Goal: Task Accomplishment & Management: Manage account settings

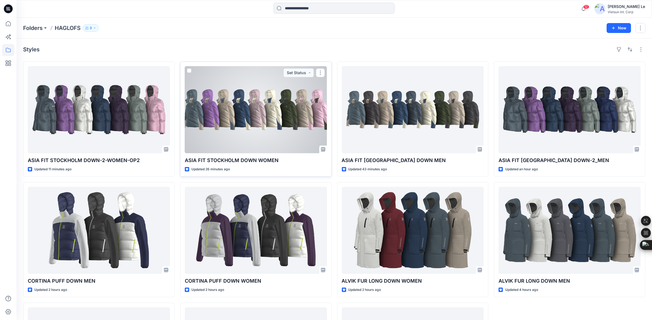
click at [224, 101] on div at bounding box center [256, 109] width 142 height 87
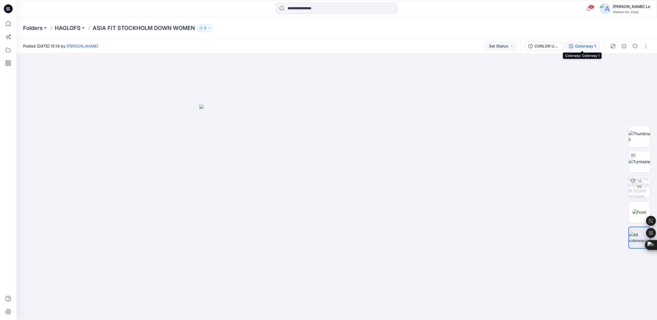
click at [578, 45] on div "Colorway 1" at bounding box center [585, 46] width 21 height 6
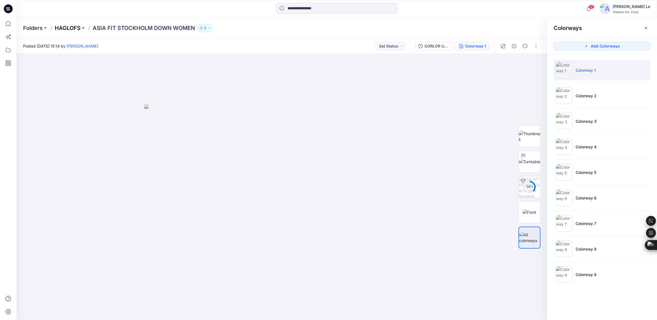
click at [70, 26] on p "HAGLOFS" at bounding box center [68, 28] width 26 height 8
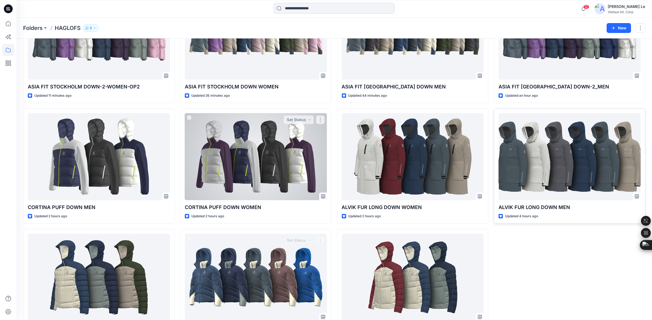
scroll to position [34, 0]
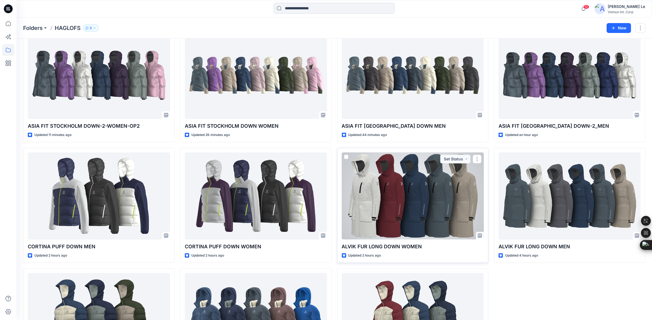
click at [431, 176] on div at bounding box center [413, 196] width 142 height 87
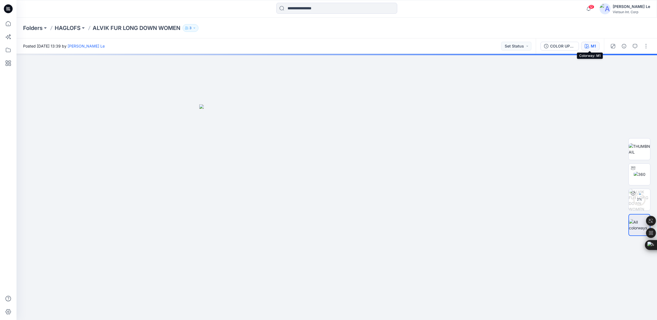
click at [592, 43] on div "M1" at bounding box center [593, 46] width 5 height 6
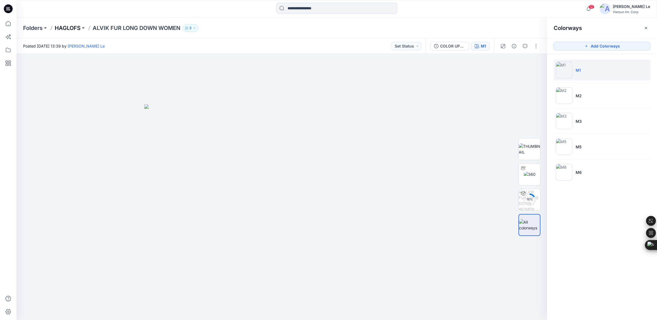
click at [61, 29] on p "HAGLOFS" at bounding box center [68, 28] width 26 height 8
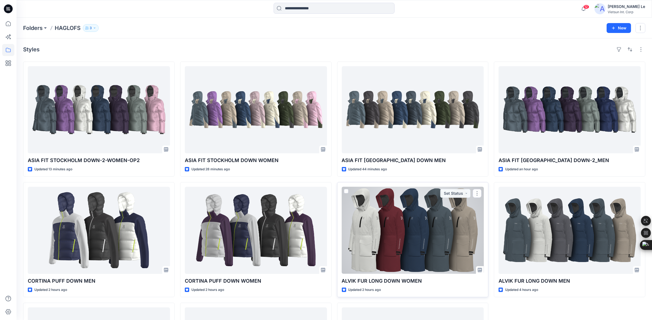
click at [432, 240] on div at bounding box center [413, 230] width 142 height 87
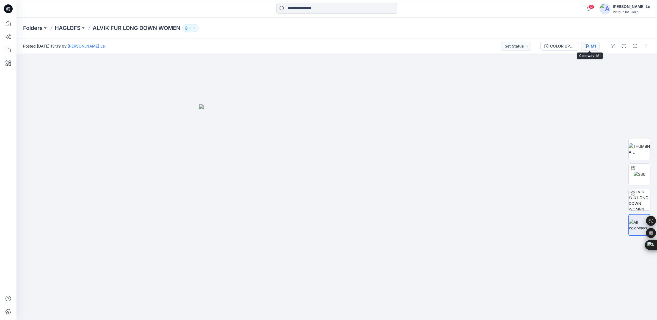
click at [590, 44] on button "M1" at bounding box center [591, 46] width 18 height 9
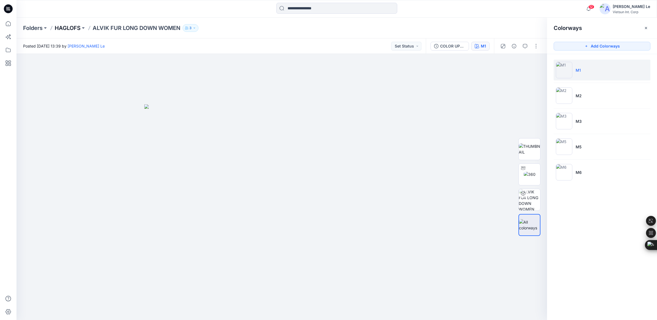
click at [70, 27] on p "HAGLOFS" at bounding box center [68, 28] width 26 height 8
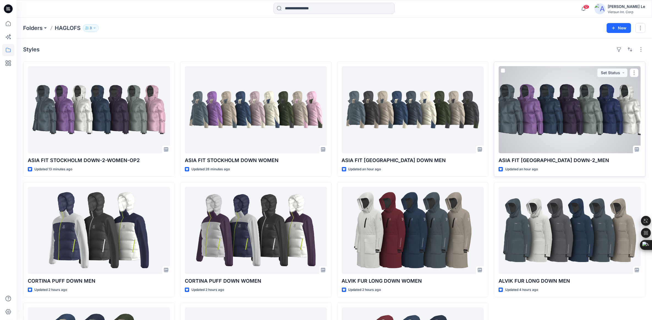
click at [546, 112] on div at bounding box center [570, 109] width 142 height 87
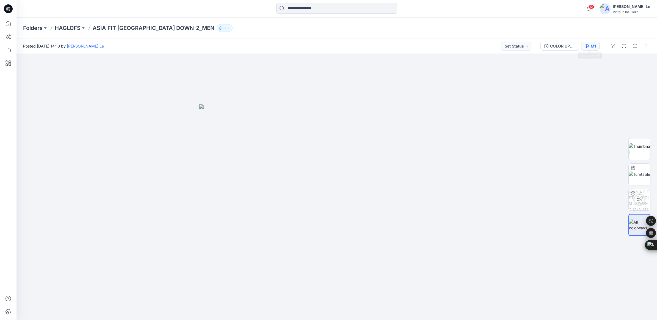
click at [591, 48] on div "M1" at bounding box center [593, 46] width 5 height 6
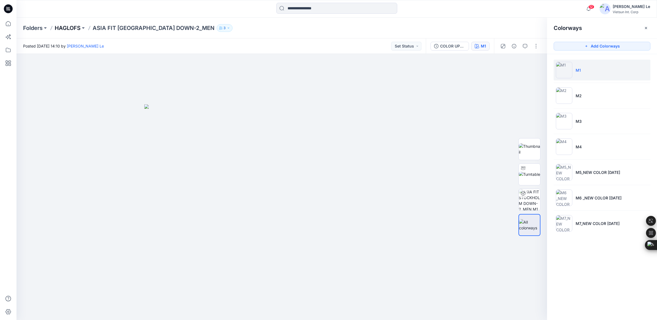
click at [67, 29] on p "HAGLOFS" at bounding box center [68, 28] width 26 height 8
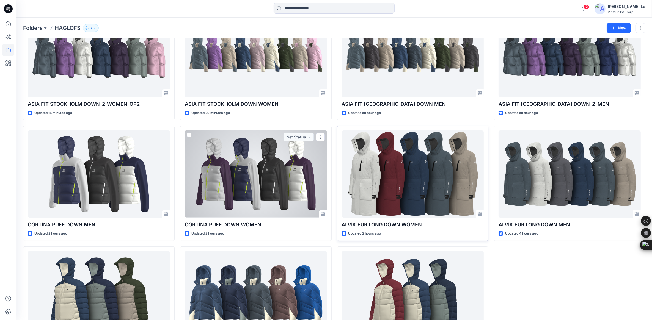
scroll to position [69, 0]
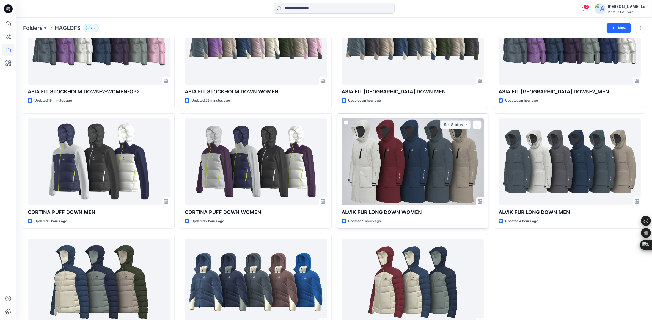
click at [401, 157] on div at bounding box center [413, 161] width 142 height 87
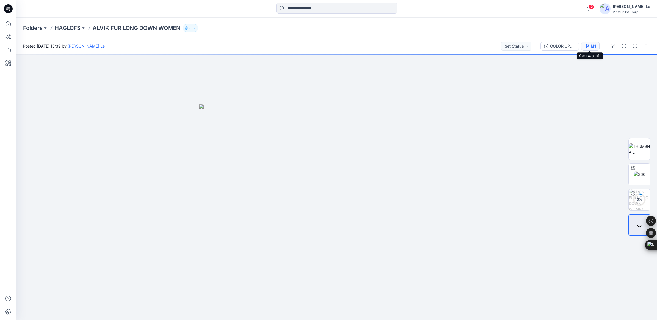
click at [597, 45] on button "M1" at bounding box center [591, 46] width 18 height 9
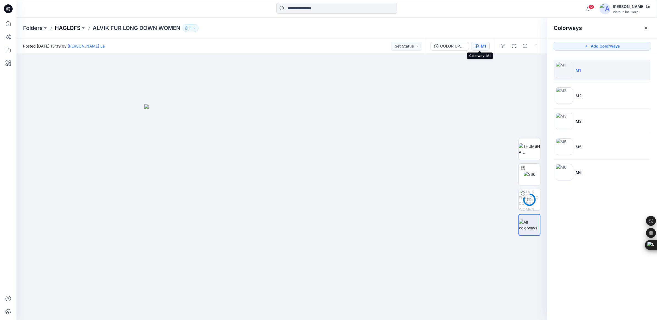
click at [56, 28] on p "HAGLOFS" at bounding box center [68, 28] width 26 height 8
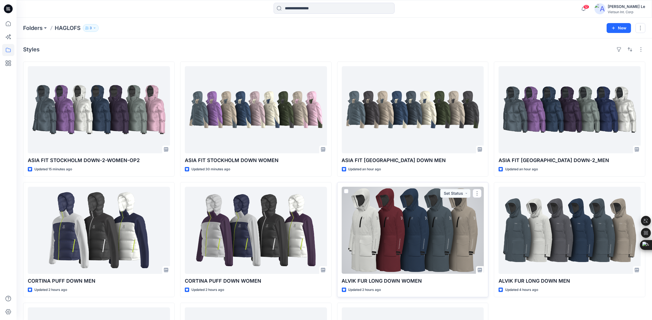
click at [404, 226] on div at bounding box center [413, 230] width 142 height 87
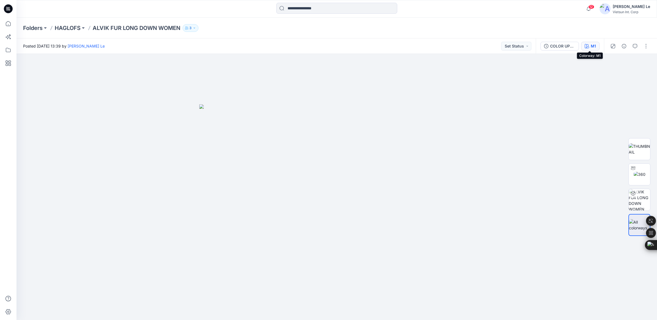
click at [591, 43] on div "M1" at bounding box center [593, 46] width 5 height 6
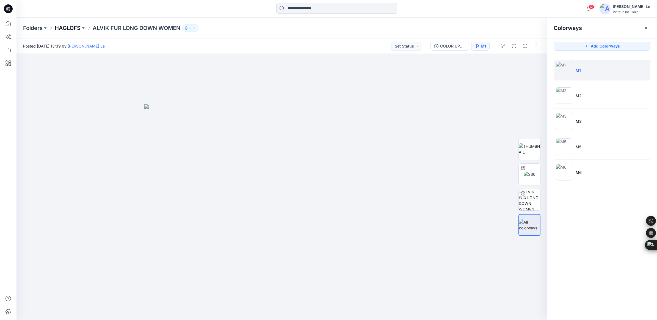
click at [65, 27] on p "HAGLOFS" at bounding box center [68, 28] width 26 height 8
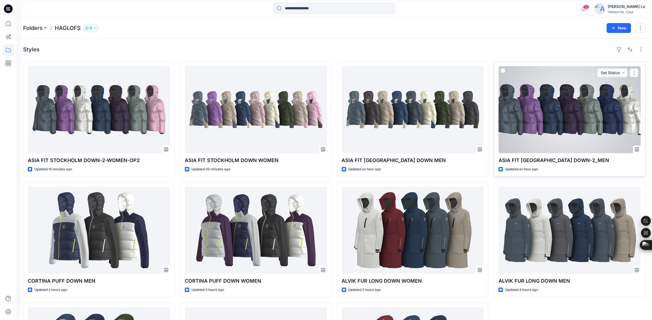
click at [583, 136] on div at bounding box center [570, 109] width 142 height 87
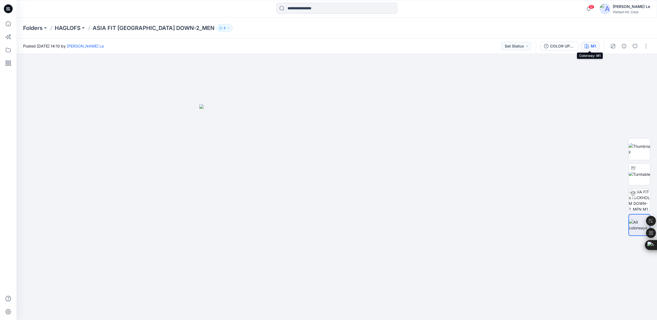
click at [593, 44] on div "M1" at bounding box center [593, 46] width 5 height 6
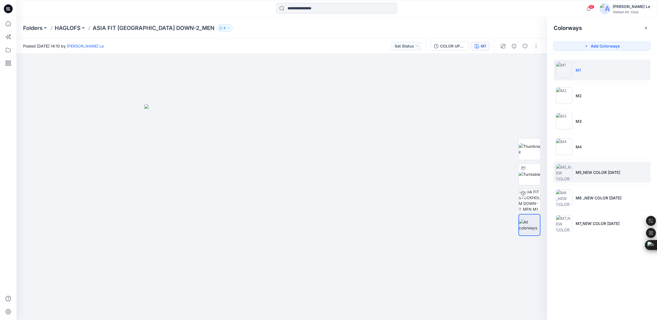
click at [596, 174] on p "M5_NEW COLOR 1/10/2025" at bounding box center [598, 173] width 45 height 6
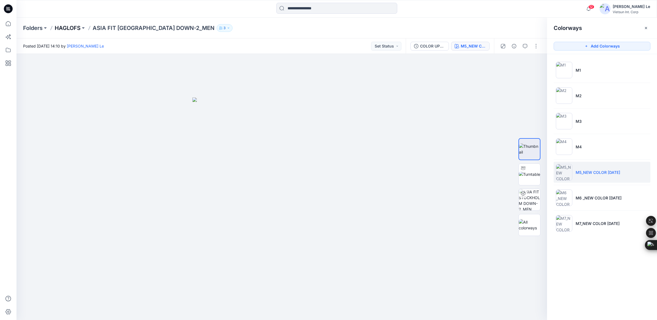
click at [61, 28] on p "HAGLOFS" at bounding box center [68, 28] width 26 height 8
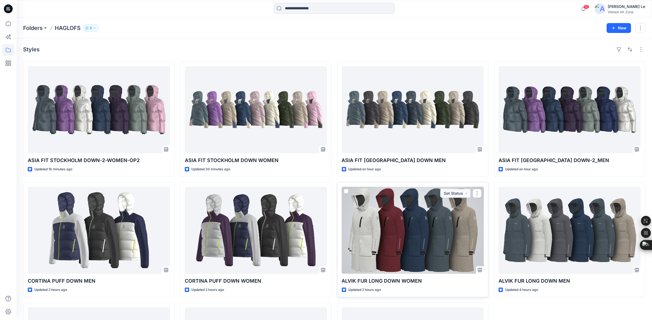
click at [413, 243] on div at bounding box center [413, 230] width 142 height 87
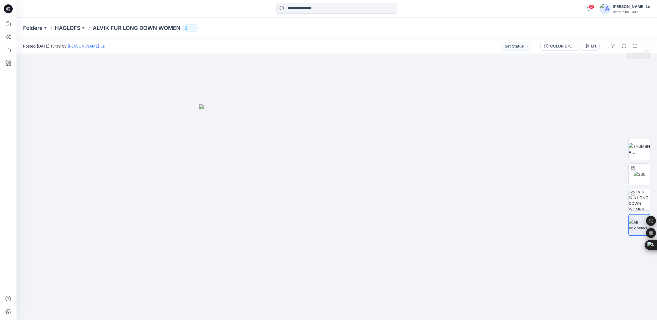
click at [647, 46] on button "button" at bounding box center [646, 46] width 9 height 9
click at [622, 75] on button "Edit" at bounding box center [623, 74] width 51 height 10
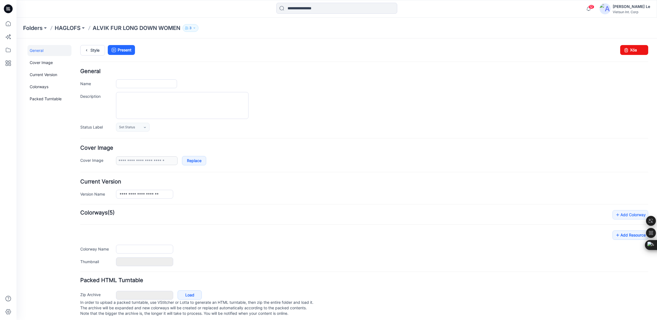
type input "**********"
type input "**"
type input "**********"
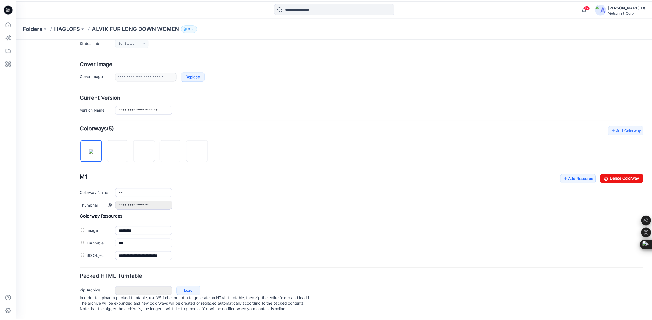
scroll to position [92, 0]
click at [172, 149] on img at bounding box center [172, 151] width 4 height 4
click at [135, 189] on input "**" at bounding box center [144, 193] width 57 height 9
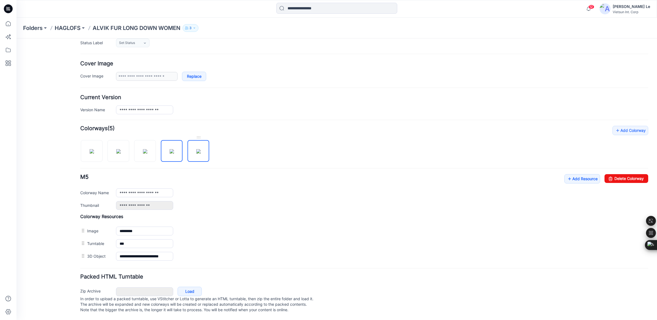
click at [196, 149] on img at bounding box center [198, 151] width 4 height 4
click at [149, 189] on input "**" at bounding box center [144, 193] width 57 height 9
type input "**********"
click at [70, 26] on p "HAGLOFS" at bounding box center [68, 28] width 26 height 8
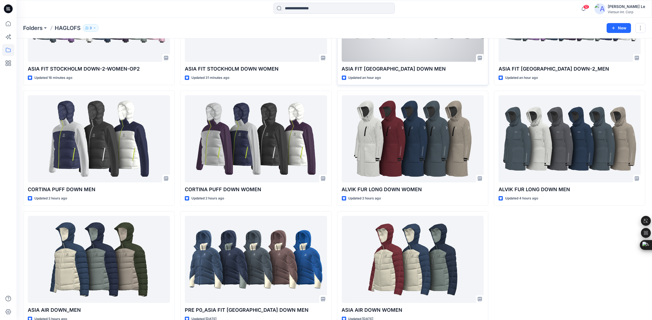
scroll to position [103, 0]
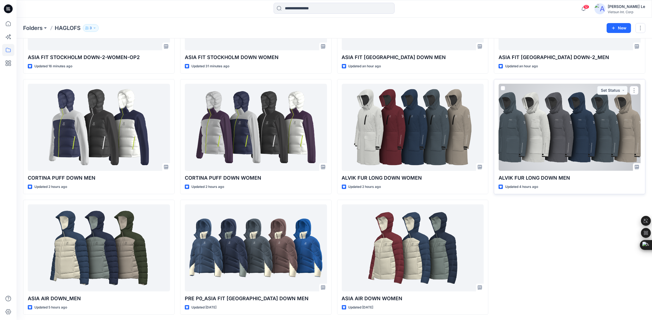
click at [581, 149] on div at bounding box center [570, 127] width 142 height 87
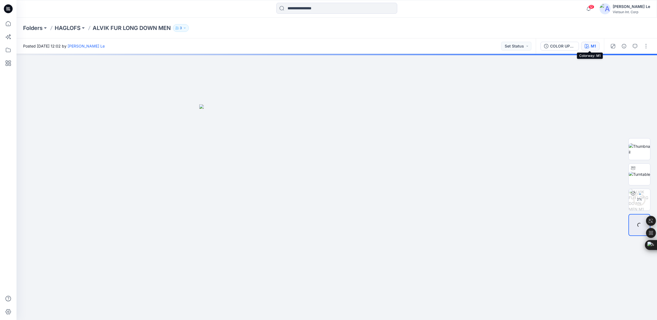
click at [595, 46] on div "M1" at bounding box center [593, 46] width 5 height 6
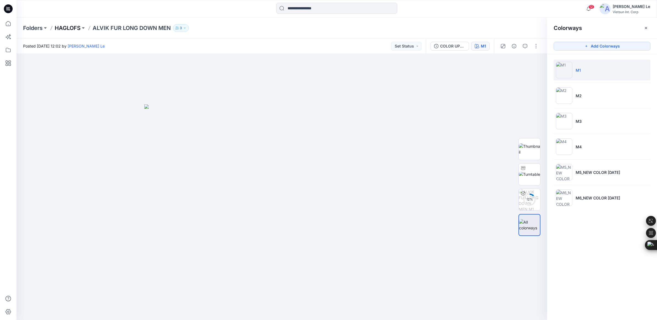
click at [78, 26] on p "HAGLOFS" at bounding box center [68, 28] width 26 height 8
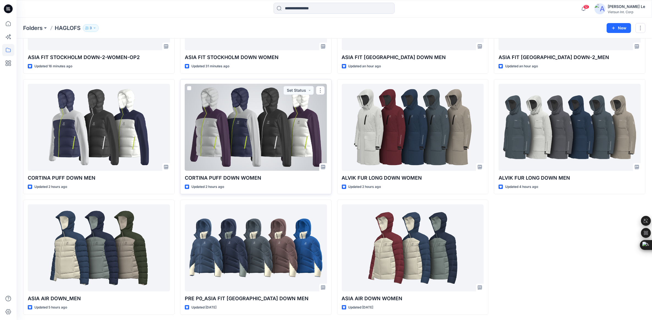
scroll to position [105, 0]
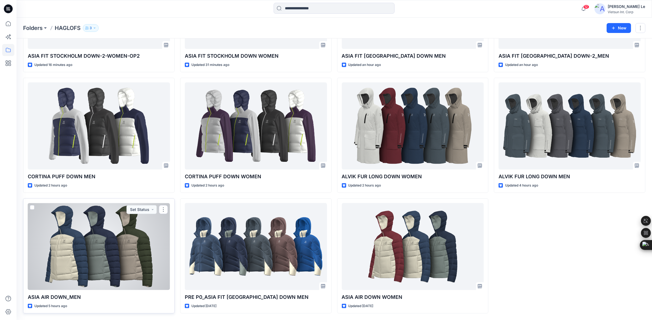
click at [125, 261] on div at bounding box center [99, 246] width 142 height 87
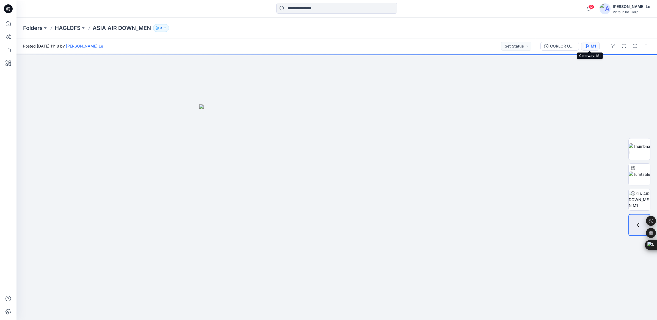
click at [593, 45] on div "M1" at bounding box center [593, 46] width 5 height 6
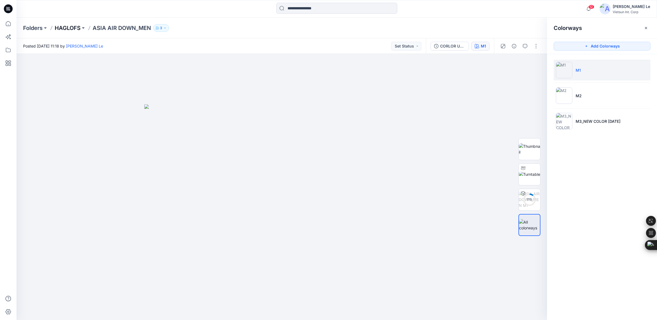
click at [70, 24] on p "HAGLOFS" at bounding box center [68, 28] width 26 height 8
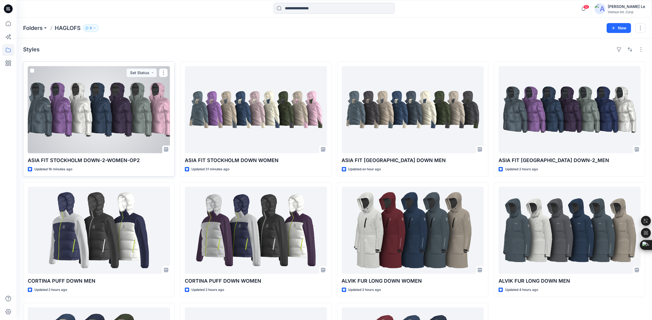
click at [144, 93] on div at bounding box center [99, 109] width 142 height 87
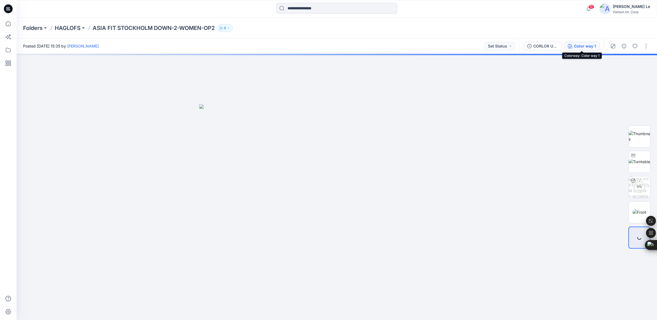
click at [588, 46] on div "Color way 1" at bounding box center [585, 46] width 22 height 6
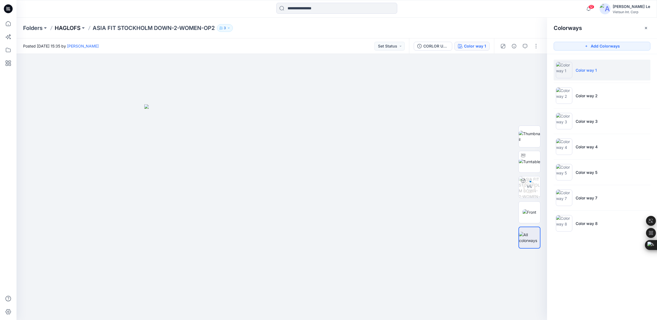
click at [62, 27] on p "HAGLOFS" at bounding box center [68, 28] width 26 height 8
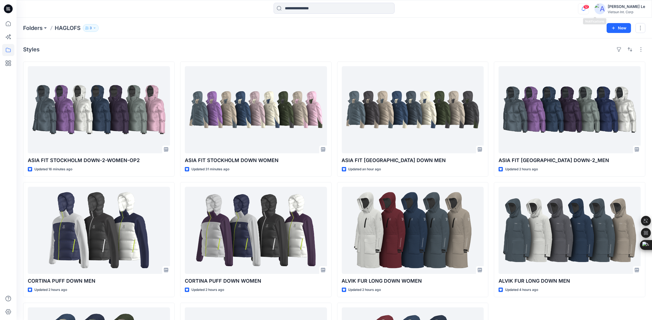
click at [589, 10] on icon "button" at bounding box center [584, 8] width 10 height 11
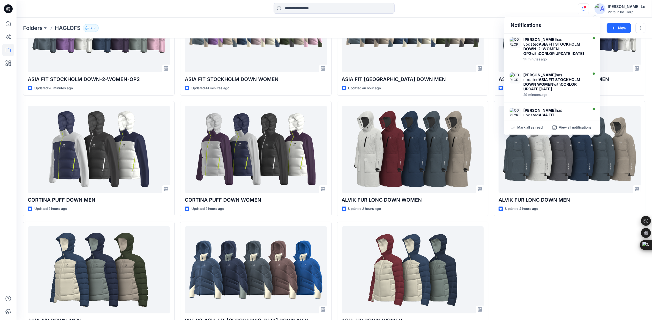
scroll to position [34, 0]
